Goal: Information Seeking & Learning: Find specific fact

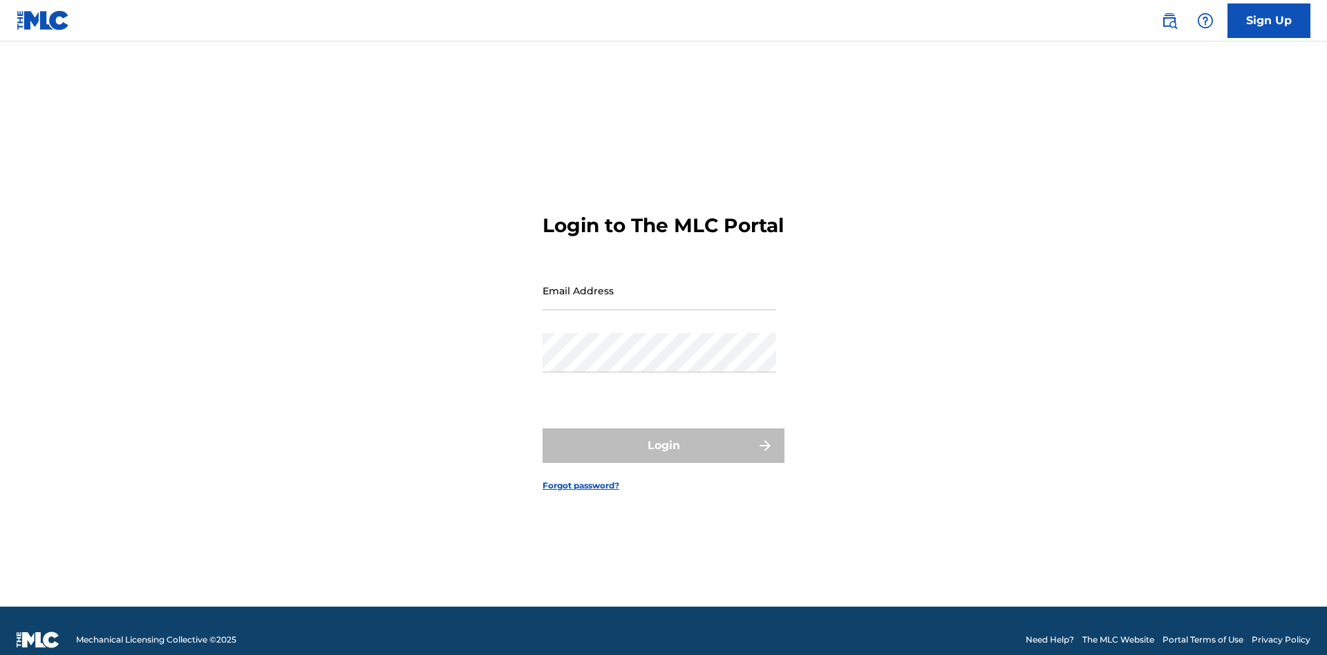
click at [659, 284] on input "Email Address" at bounding box center [660, 290] width 234 height 39
type input "[PERSON_NAME][EMAIL_ADDRESS][DOMAIN_NAME]"
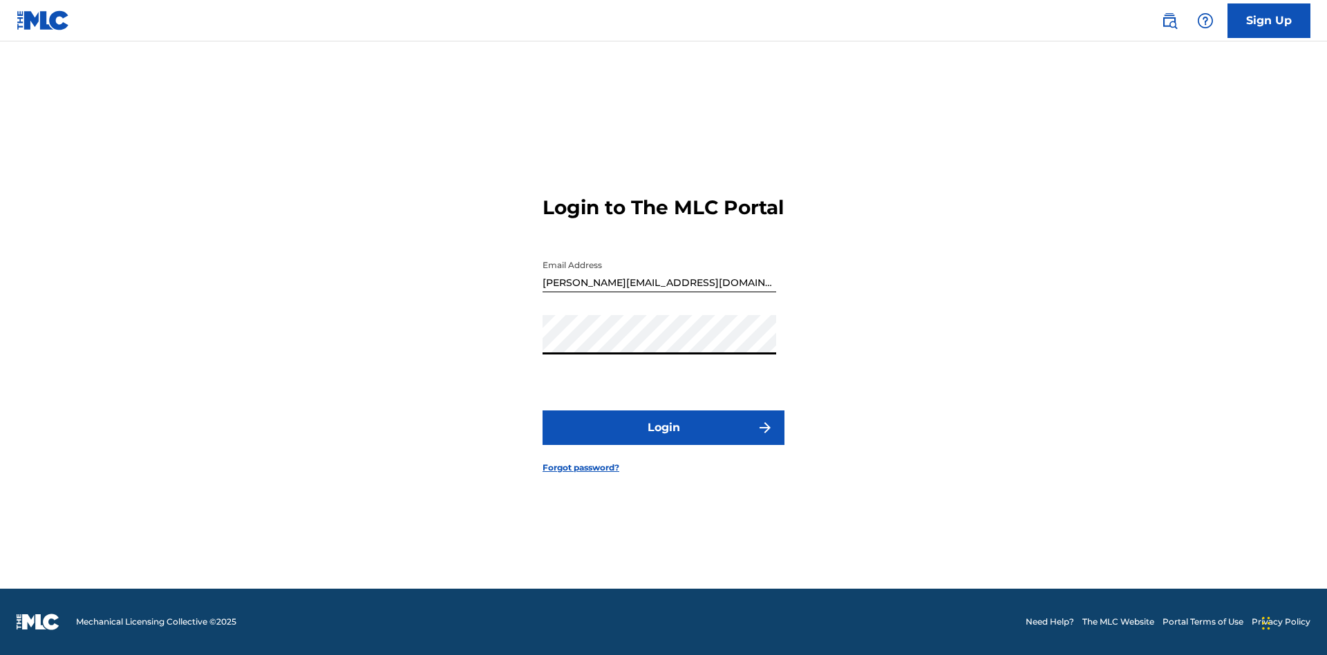
scroll to position [18, 0]
click at [663, 440] on button "Login" at bounding box center [664, 428] width 242 height 35
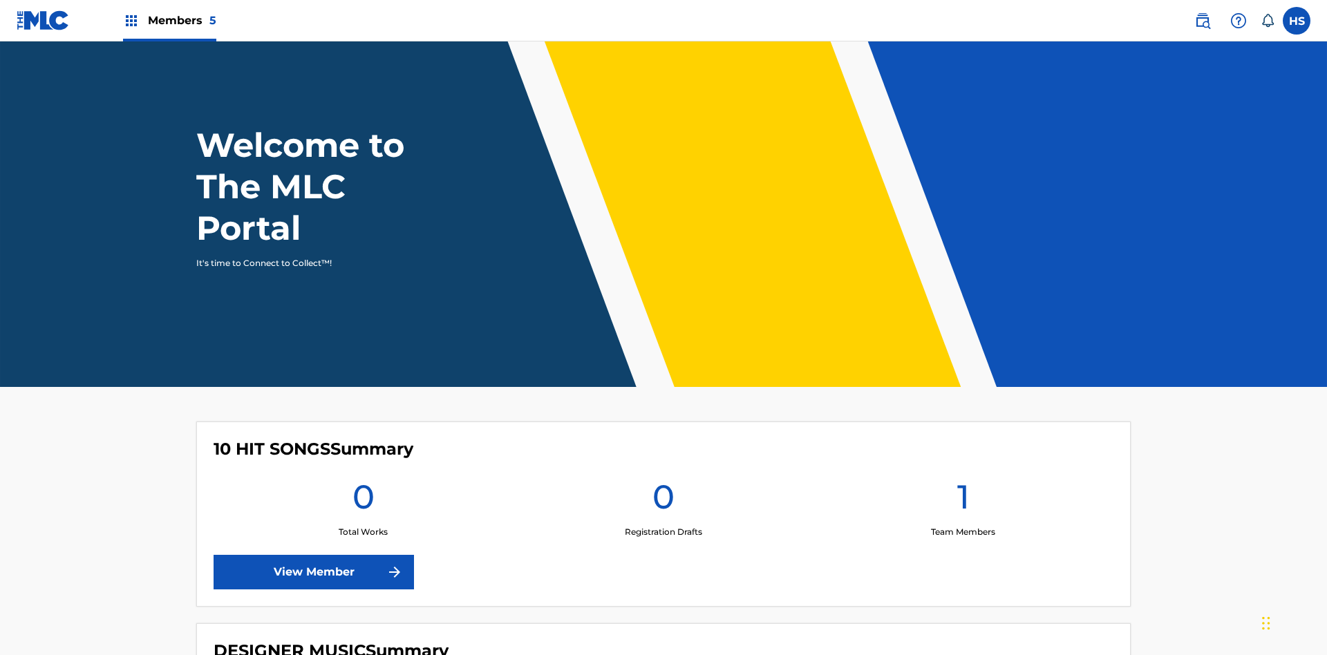
click at [169, 20] on span "Members 5" at bounding box center [182, 20] width 68 height 16
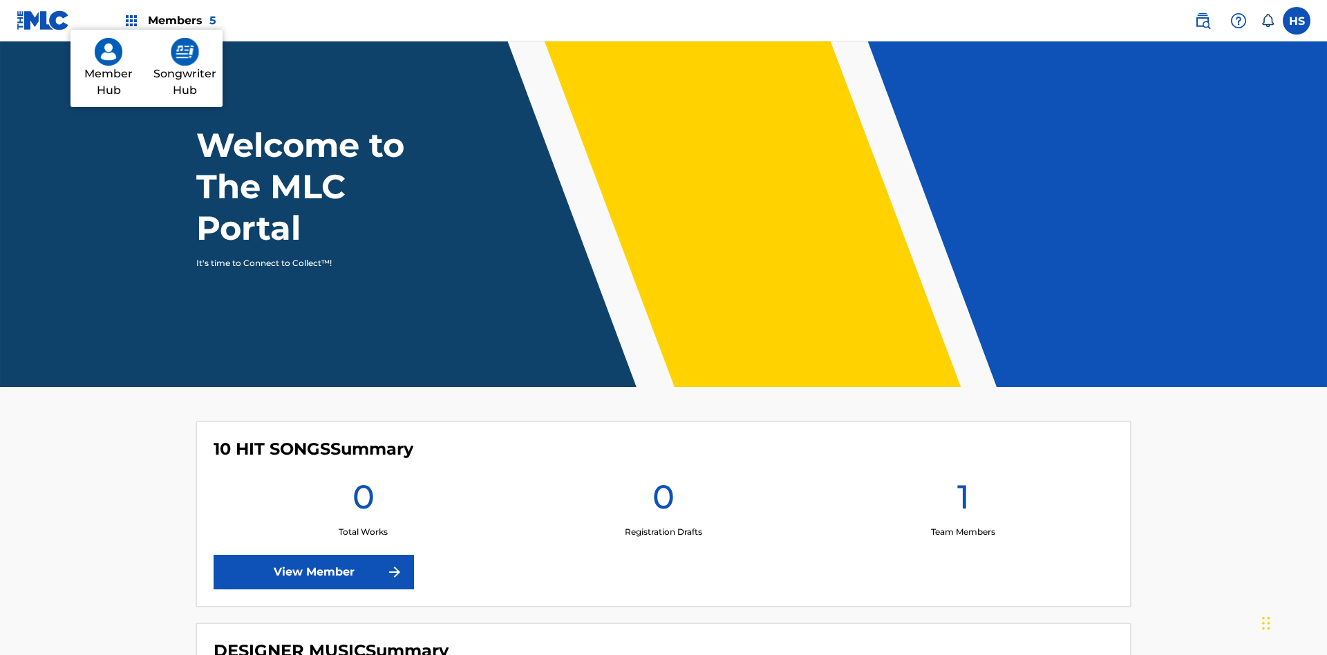
click at [109, 66] on img at bounding box center [109, 52] width 28 height 28
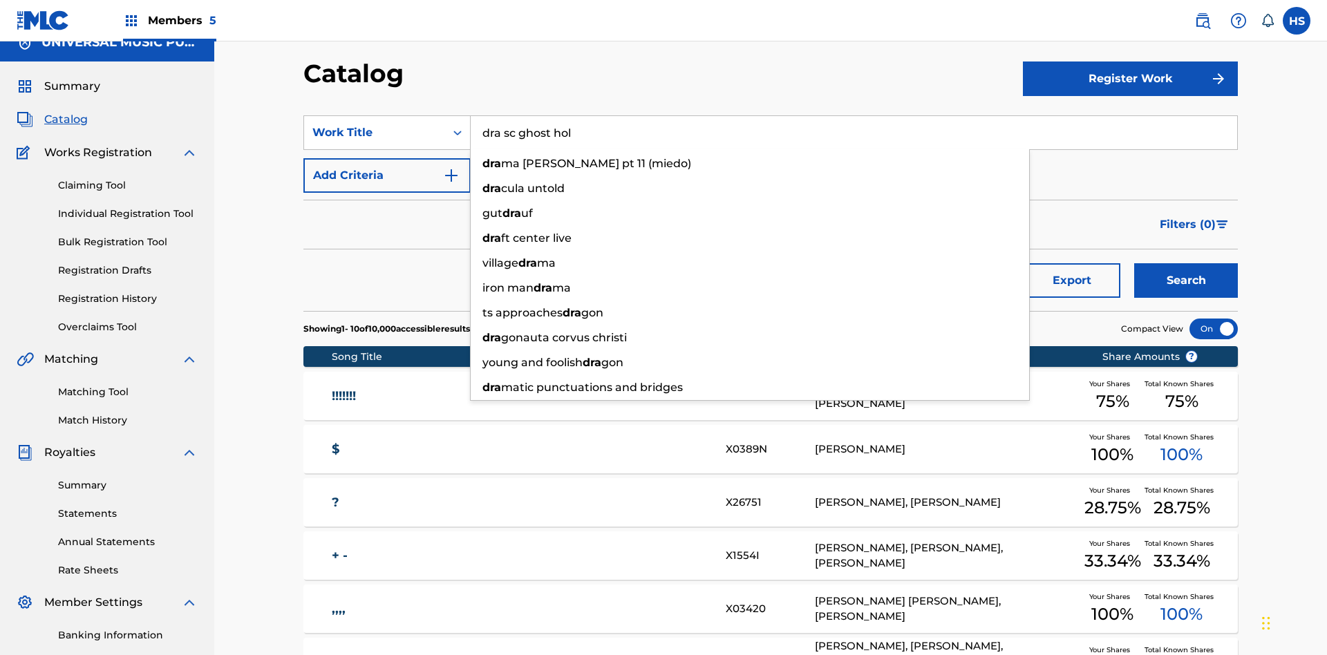
click at [750, 151] on div "dra ma [PERSON_NAME] pt 11 (miedo)" at bounding box center [750, 163] width 558 height 25
type input "ghost of dragstrip hollow score"
click at [169, 20] on span "Members 5" at bounding box center [182, 20] width 68 height 16
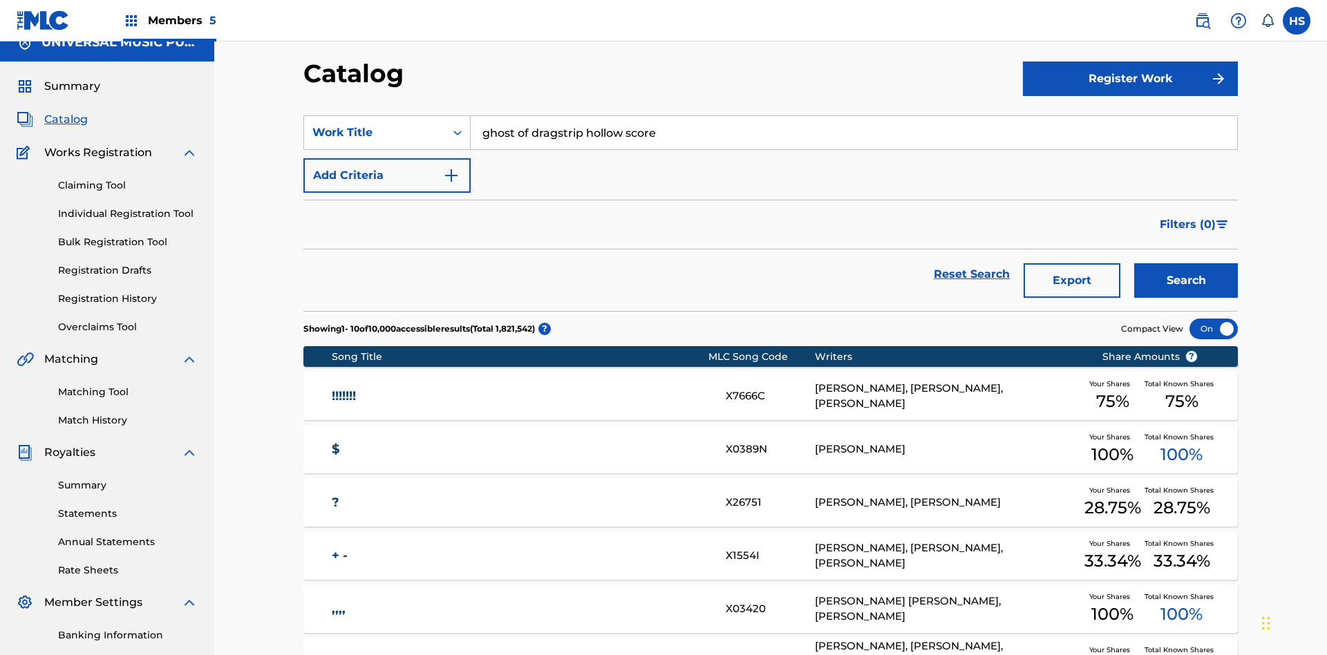
click at [185, 69] on img at bounding box center [185, 55] width 28 height 28
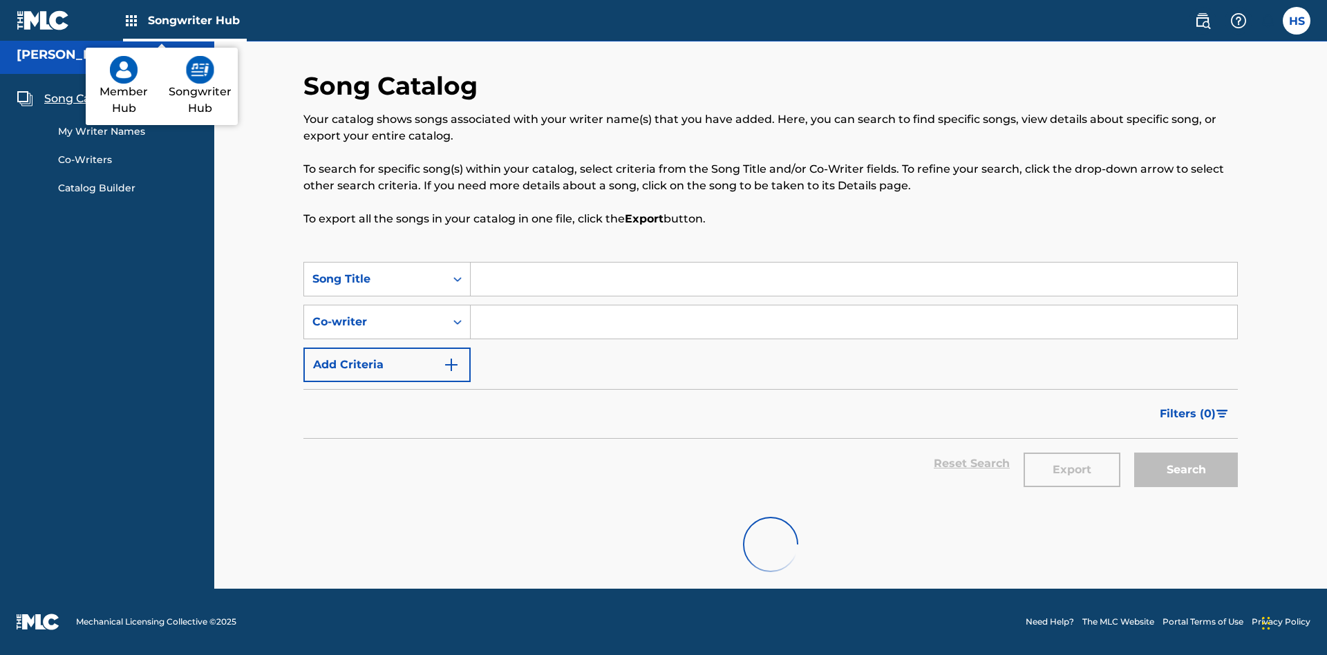
click at [82, 99] on span "Song Catalog" at bounding box center [81, 99] width 75 height 17
click at [854, 279] on input "Search Form" at bounding box center [854, 279] width 766 height 33
type input "dra ghost h"
